Goal: Use online tool/utility: Utilize a website feature to perform a specific function

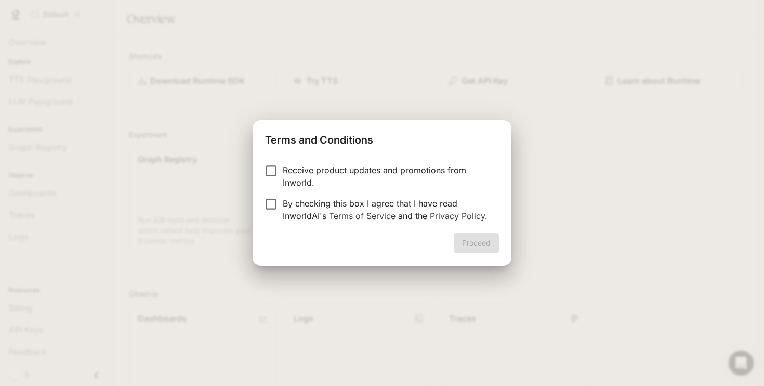
click at [292, 171] on p "Receive product updates and promotions from Inworld." at bounding box center [387, 176] width 208 height 25
click at [291, 174] on p "Receive product updates and promotions from Inworld." at bounding box center [387, 176] width 208 height 25
click at [287, 207] on p "By checking this box I agree that I have read InworldAI's Terms of Service and …" at bounding box center [387, 209] width 208 height 25
click at [480, 253] on button "Proceed" at bounding box center [476, 242] width 45 height 21
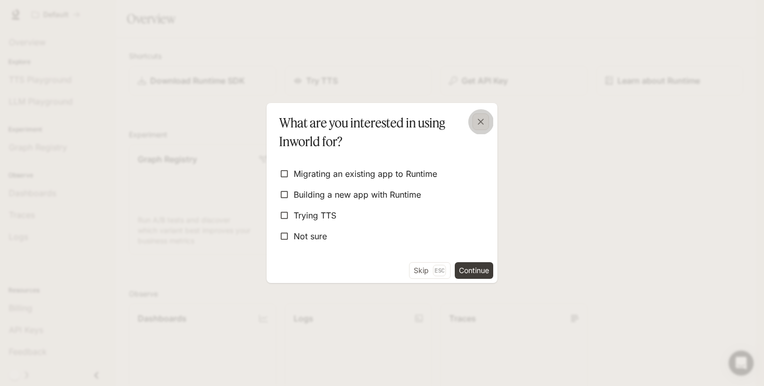
click at [484, 121] on icon "button" at bounding box center [481, 121] width 10 height 10
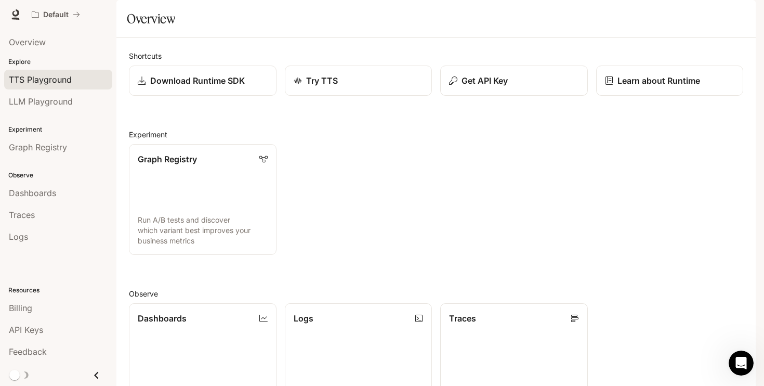
click at [57, 79] on span "TTS Playground" at bounding box center [40, 79] width 63 height 12
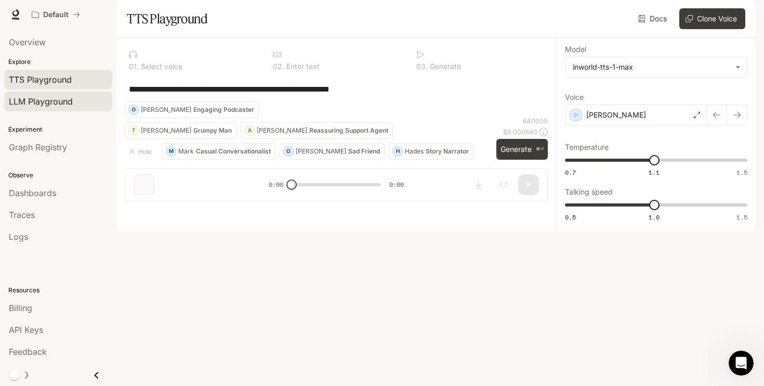
click at [41, 100] on span "LLM Playground" at bounding box center [41, 101] width 64 height 12
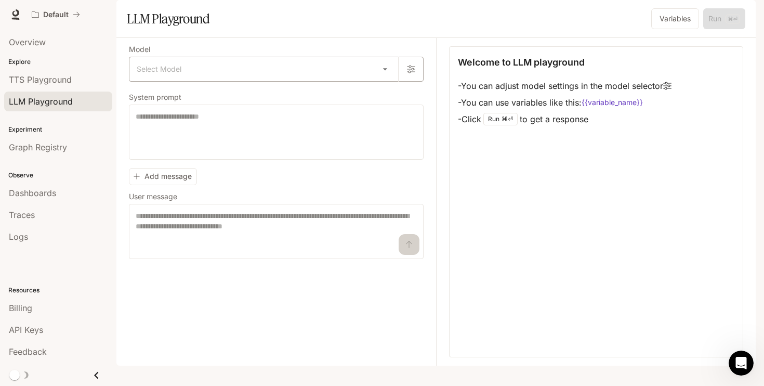
click at [259, 106] on body "Skip to main content Default Runtime Runtime Documentation Documentation Portal…" at bounding box center [382, 193] width 764 height 386
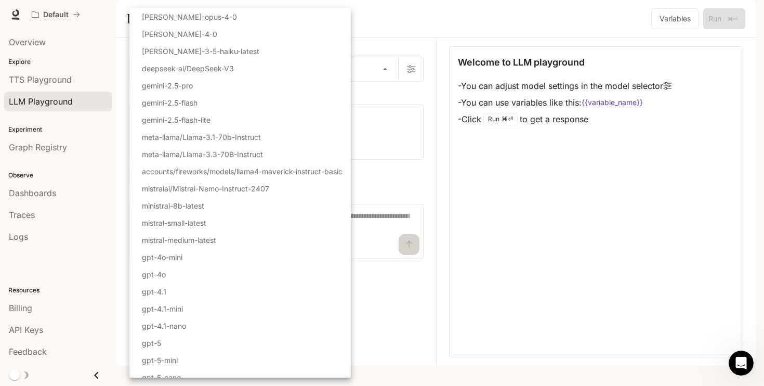
click at [65, 74] on div at bounding box center [382, 193] width 764 height 386
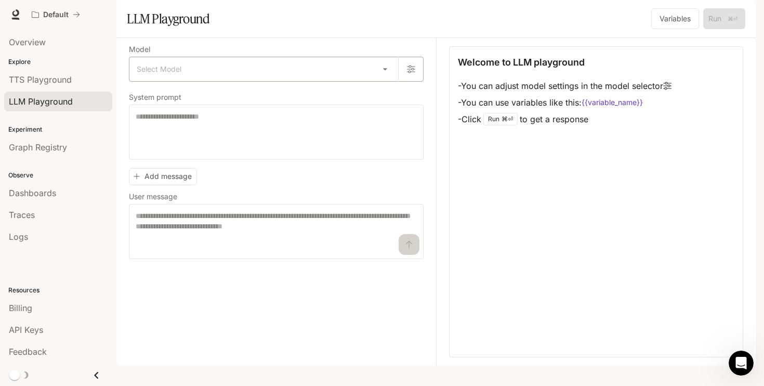
click at [237, 88] on body "Skip to main content Default Runtime Runtime Documentation Documentation Portal…" at bounding box center [382, 193] width 764 height 386
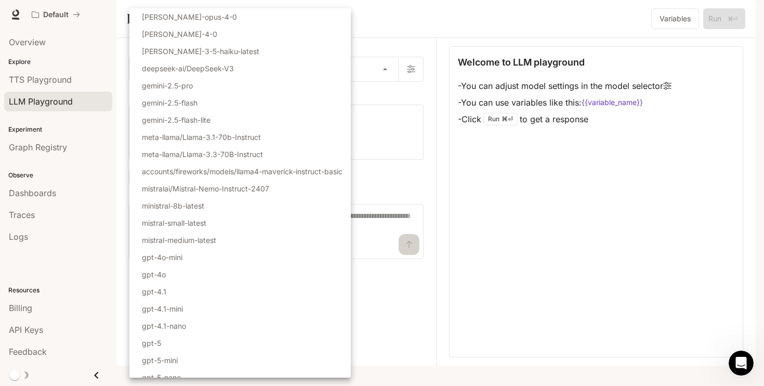
click at [248, 278] on li "gpt-4o" at bounding box center [240, 274] width 222 height 17
type input "******"
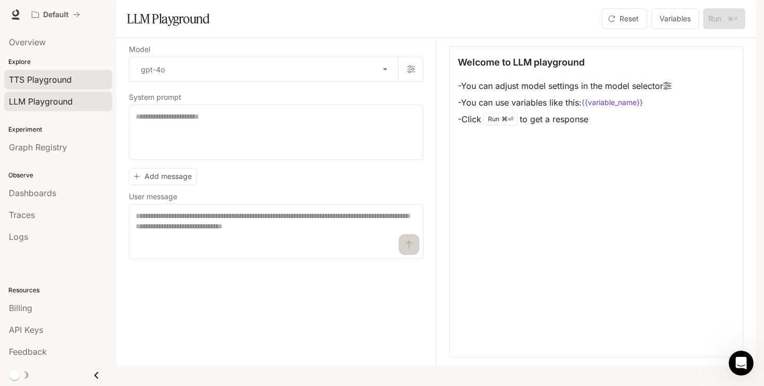
click at [87, 77] on div "TTS Playground" at bounding box center [58, 79] width 99 height 12
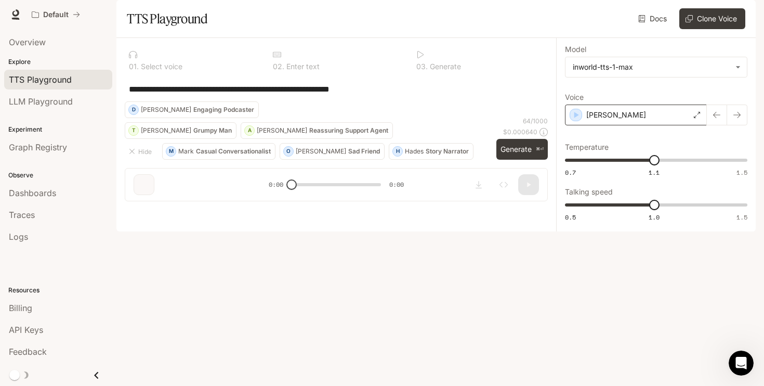
click at [686, 125] on div "[PERSON_NAME]" at bounding box center [636, 115] width 142 height 21
